Goal: Register for event/course

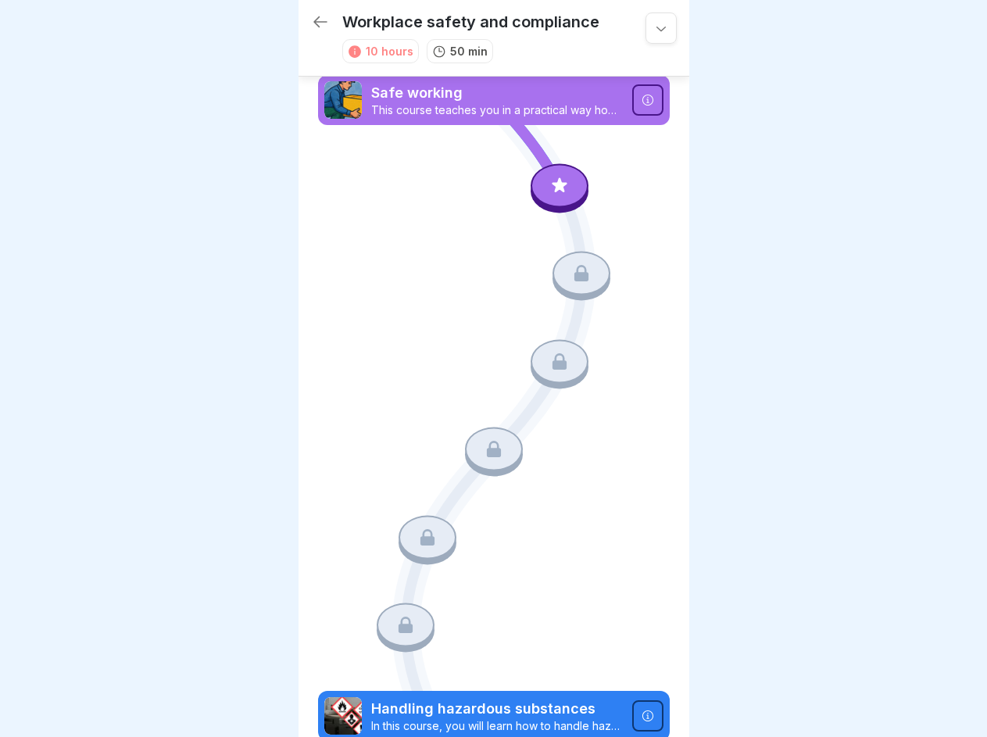
click at [653, 28] on icon at bounding box center [661, 28] width 16 height 16
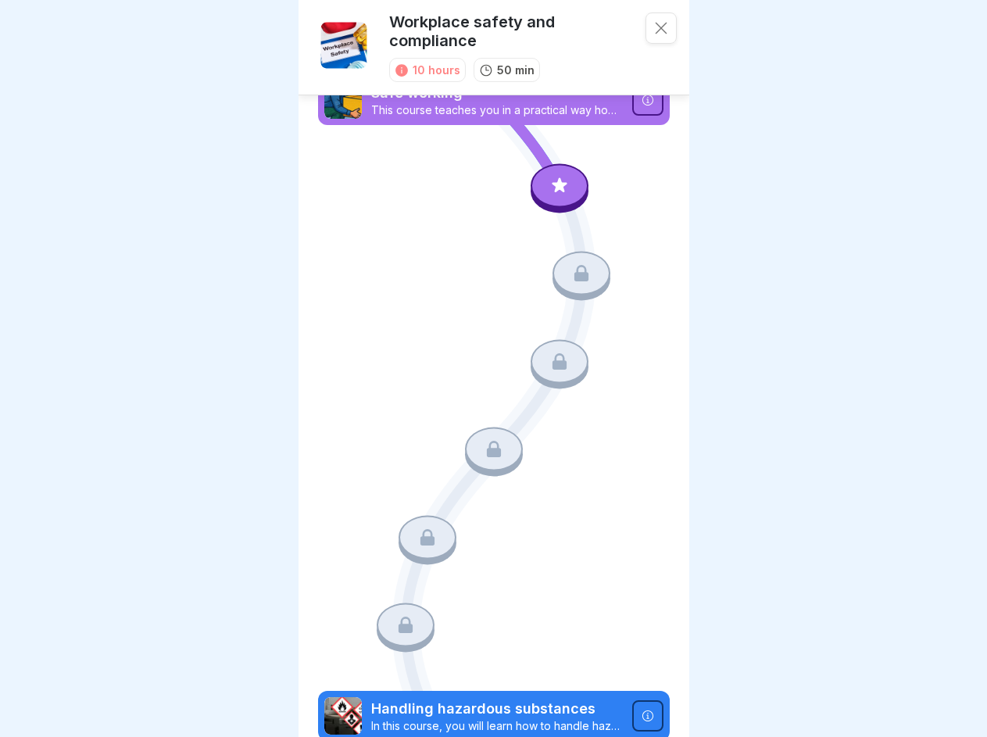
click at [642, 100] on icon at bounding box center [647, 100] width 11 height 11
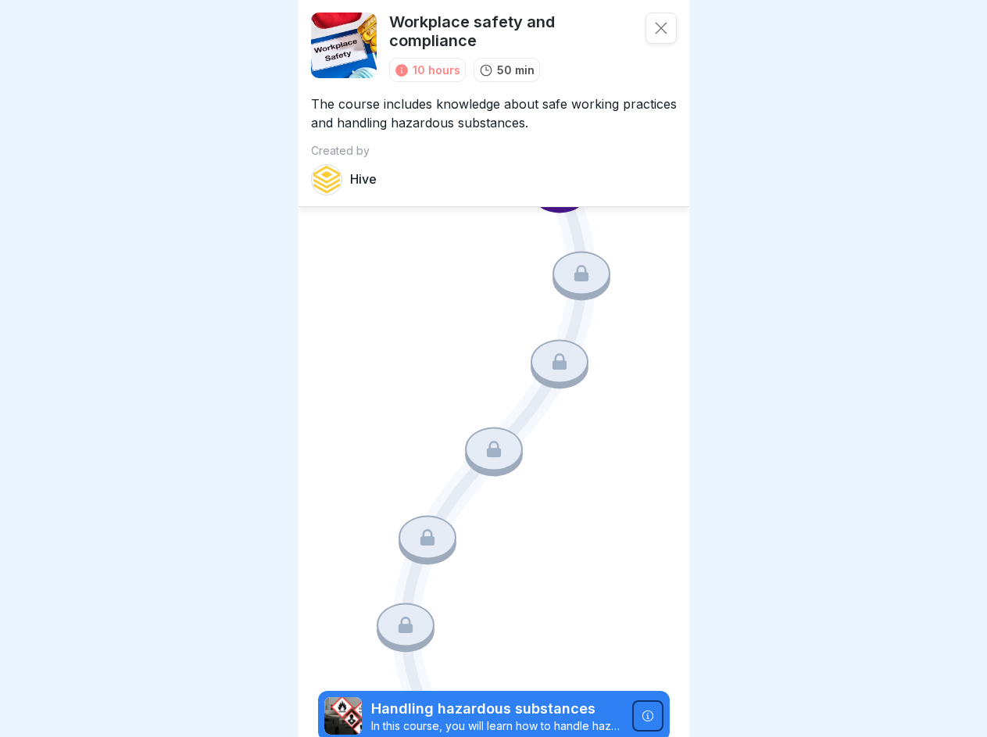
click at [551, 184] on div "Course Safe working This course teaches you in a practical way how to work ergo…" at bounding box center [493, 368] width 987 height 737
click at [575, 270] on icon at bounding box center [582, 273] width 14 height 16
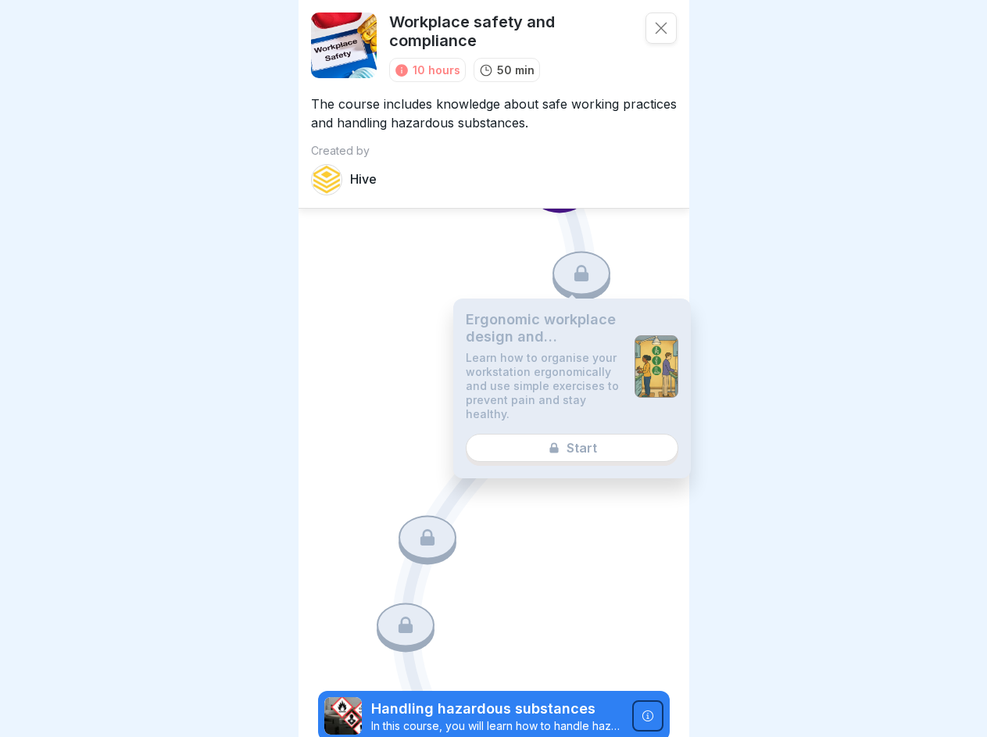
click at [551, 355] on p "Learn how to organise your workstation ergonomically and use simple exercises t…" at bounding box center [544, 386] width 156 height 70
click at [487, 439] on div "Ergonomic workplace design and prevention of muscle and joint complaints Learn …" at bounding box center [572, 389] width 238 height 180
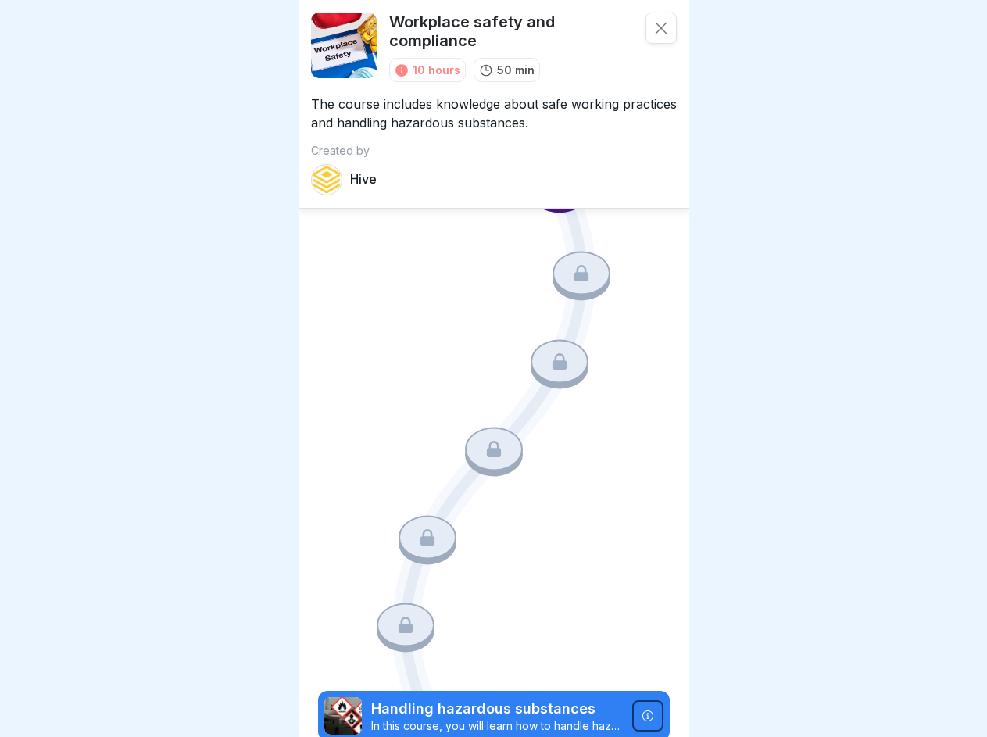
click at [423, 529] on icon at bounding box center [428, 537] width 14 height 16
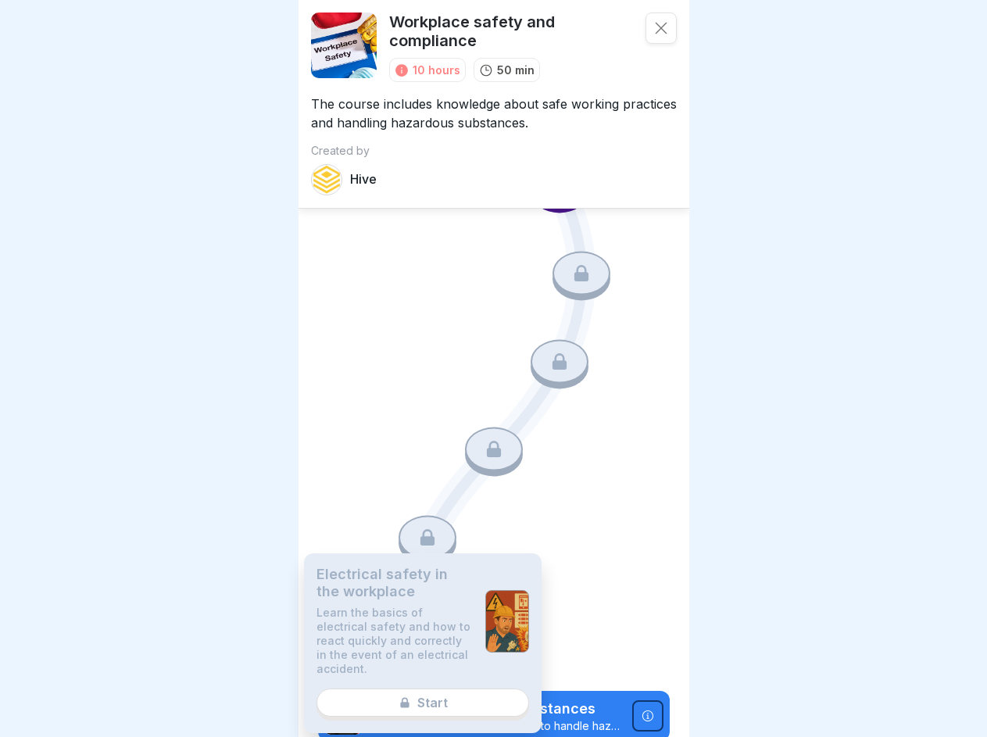
click at [402, 610] on p "Learn the basics of electrical safety and how to react quickly and correctly in…" at bounding box center [395, 641] width 156 height 70
click at [642, 710] on icon at bounding box center [647, 715] width 11 height 11
